Goal: Task Accomplishment & Management: Manage account settings

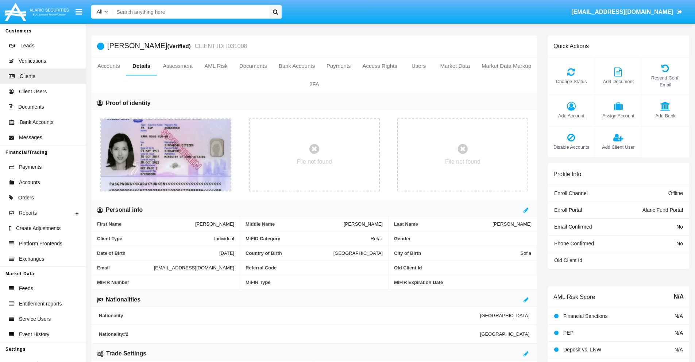
click at [571, 116] on span "Add Account" at bounding box center [570, 115] width 39 height 7
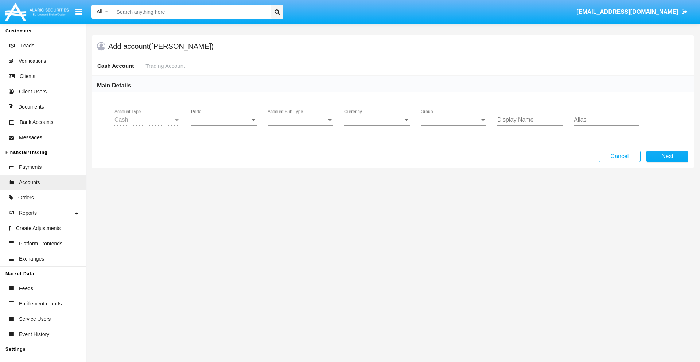
click at [224, 120] on span "Portal" at bounding box center [220, 120] width 59 height 7
click at [225, 160] on span "Alaric Fund Portal" at bounding box center [224, 161] width 67 height 18
click at [300, 120] on span "Account Sub Type" at bounding box center [297, 120] width 59 height 7
click at [300, 125] on span "Fund Cash" at bounding box center [301, 126] width 66 height 18
click at [454, 120] on span "Group" at bounding box center [450, 120] width 59 height 7
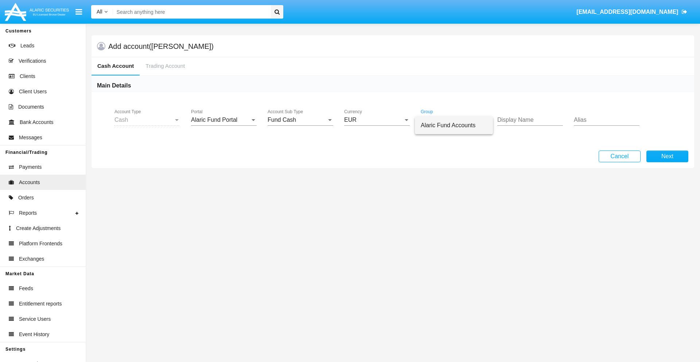
click at [454, 125] on span "Alaric Fund Accounts" at bounding box center [454, 126] width 66 height 18
type input "salmon"
type input "black"
click at [667, 156] on button "Next" at bounding box center [667, 157] width 42 height 12
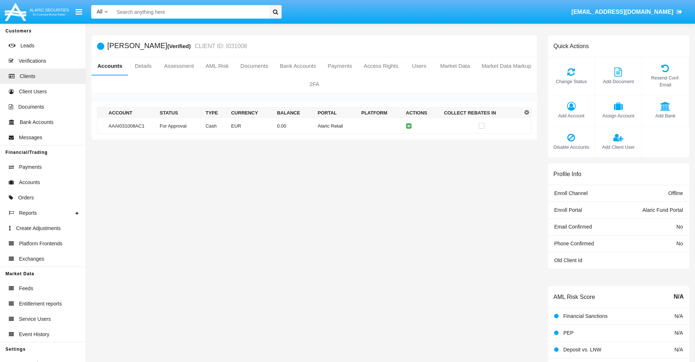
click at [315, 126] on td "Alaric Retail" at bounding box center [337, 126] width 44 height 16
click at [571, 81] on span "Change Status" at bounding box center [570, 81] width 39 height 7
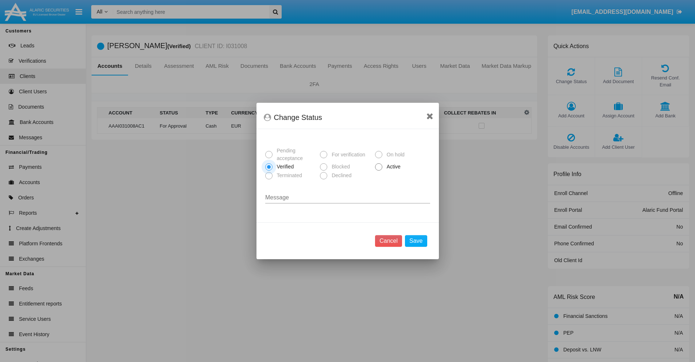
click at [392, 167] on span "Active" at bounding box center [392, 167] width 20 height 8
click at [378, 171] on input "Active" at bounding box center [378, 171] width 0 height 0
radio input "true"
click at [416, 241] on button "Save" at bounding box center [416, 241] width 22 height 12
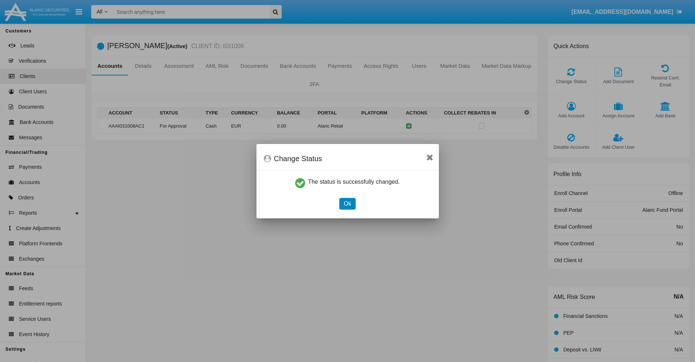
click at [347, 203] on button "Ok" at bounding box center [347, 204] width 16 height 12
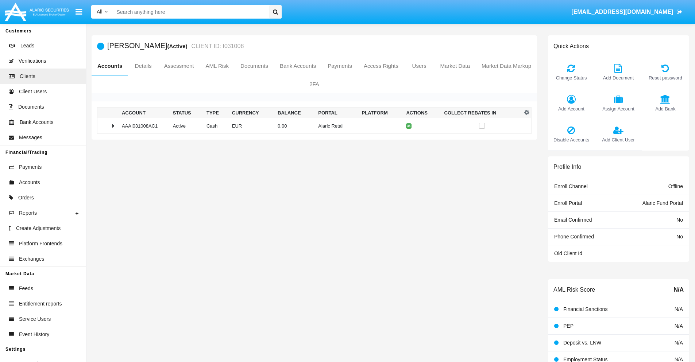
click at [311, 126] on td "0.00" at bounding box center [295, 126] width 40 height 16
click at [408, 141] on icon at bounding box center [409, 141] width 3 height 3
